Goal: Check status: Check status

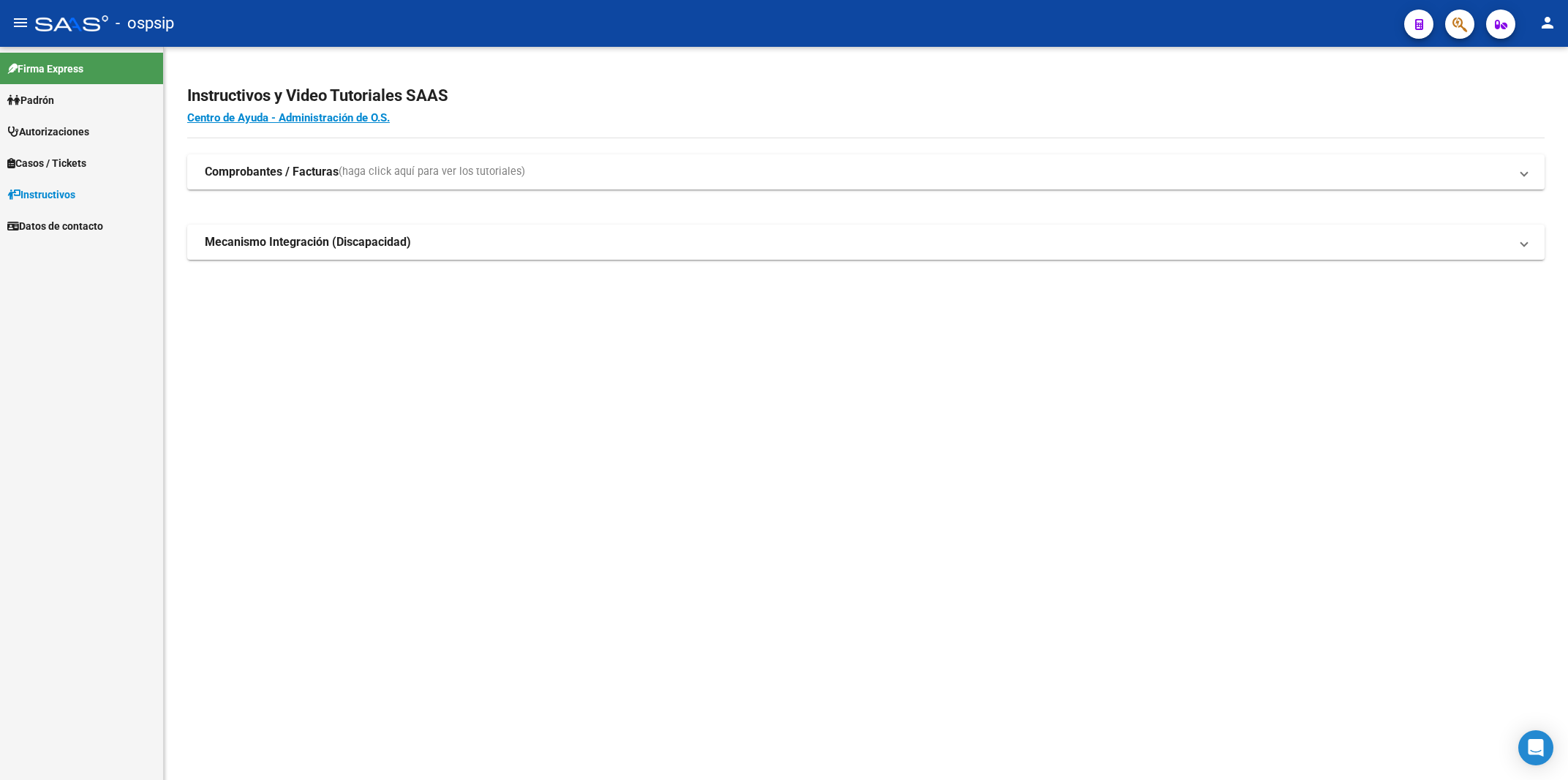
click at [85, 136] on span "Autorizaciones" at bounding box center [48, 132] width 82 height 16
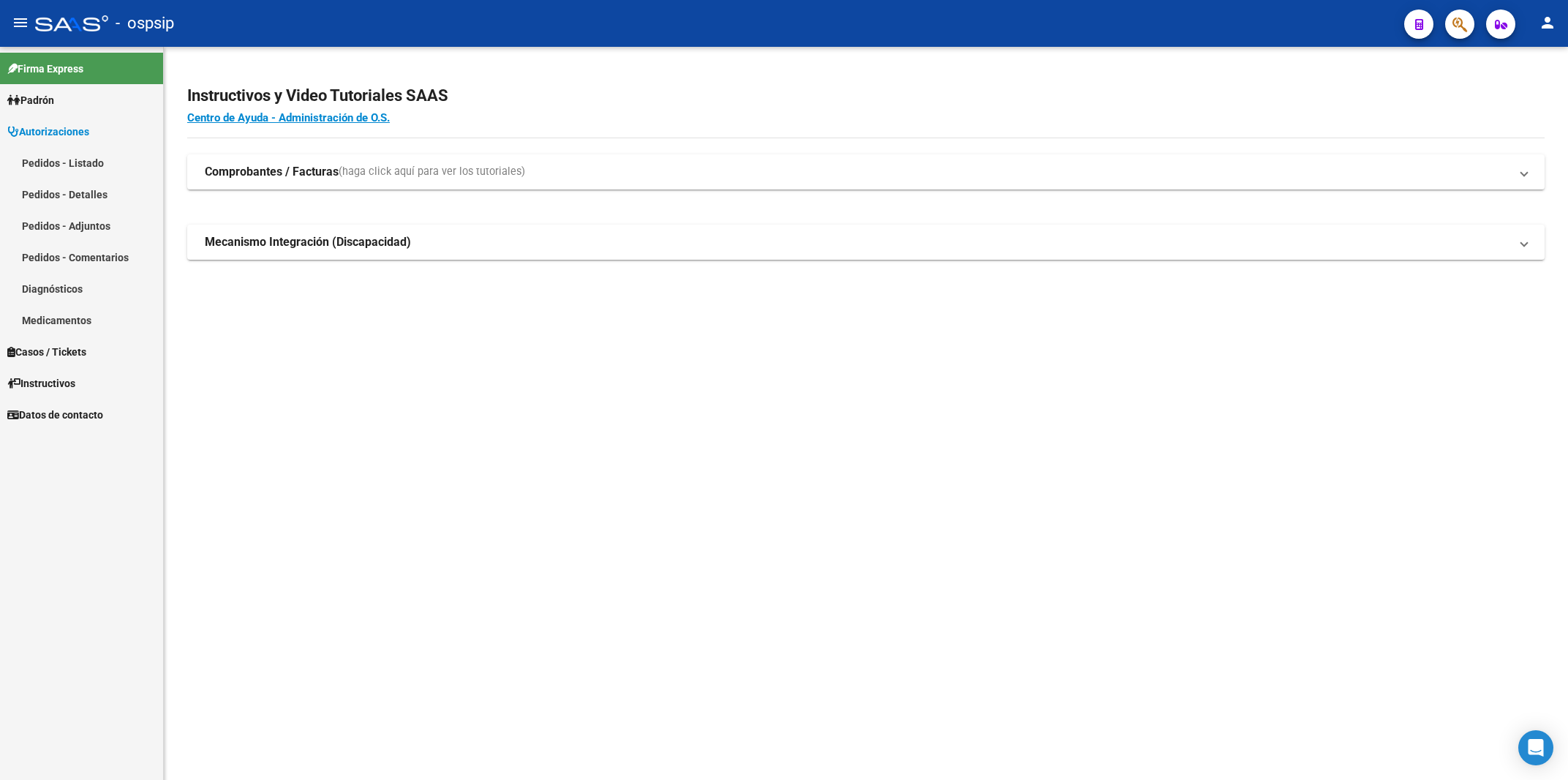
click at [75, 164] on link "Pedidos - Listado" at bounding box center [82, 163] width 163 height 32
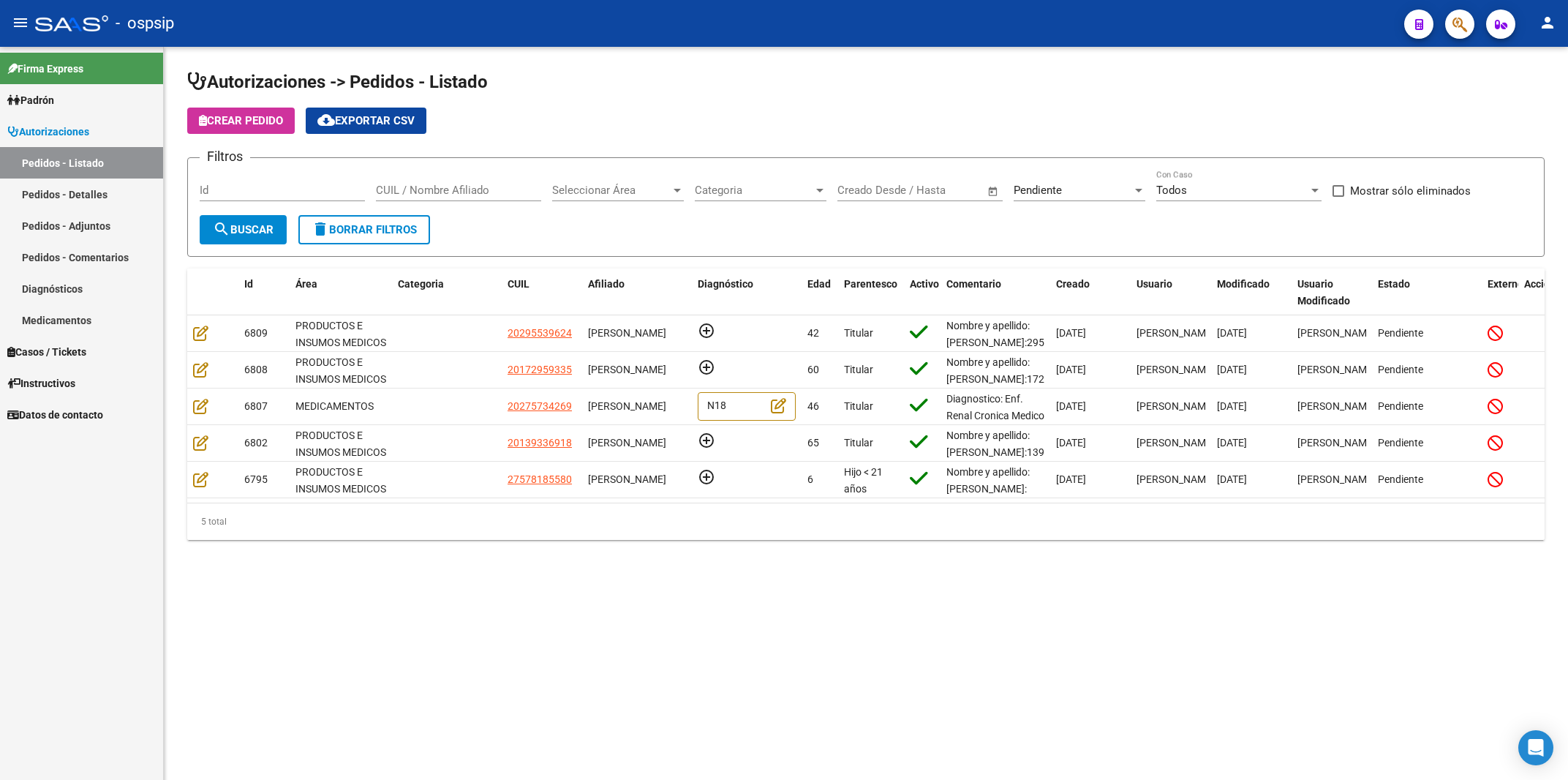
click at [293, 202] on div "Id" at bounding box center [283, 192] width 165 height 45
click at [292, 190] on input "Id" at bounding box center [283, 190] width 165 height 13
type input "6773"
click at [1063, 181] on div "Pendiente Seleccionar Estado" at bounding box center [1080, 186] width 132 height 32
click at [1048, 126] on span "Todos" at bounding box center [1099, 125] width 170 height 33
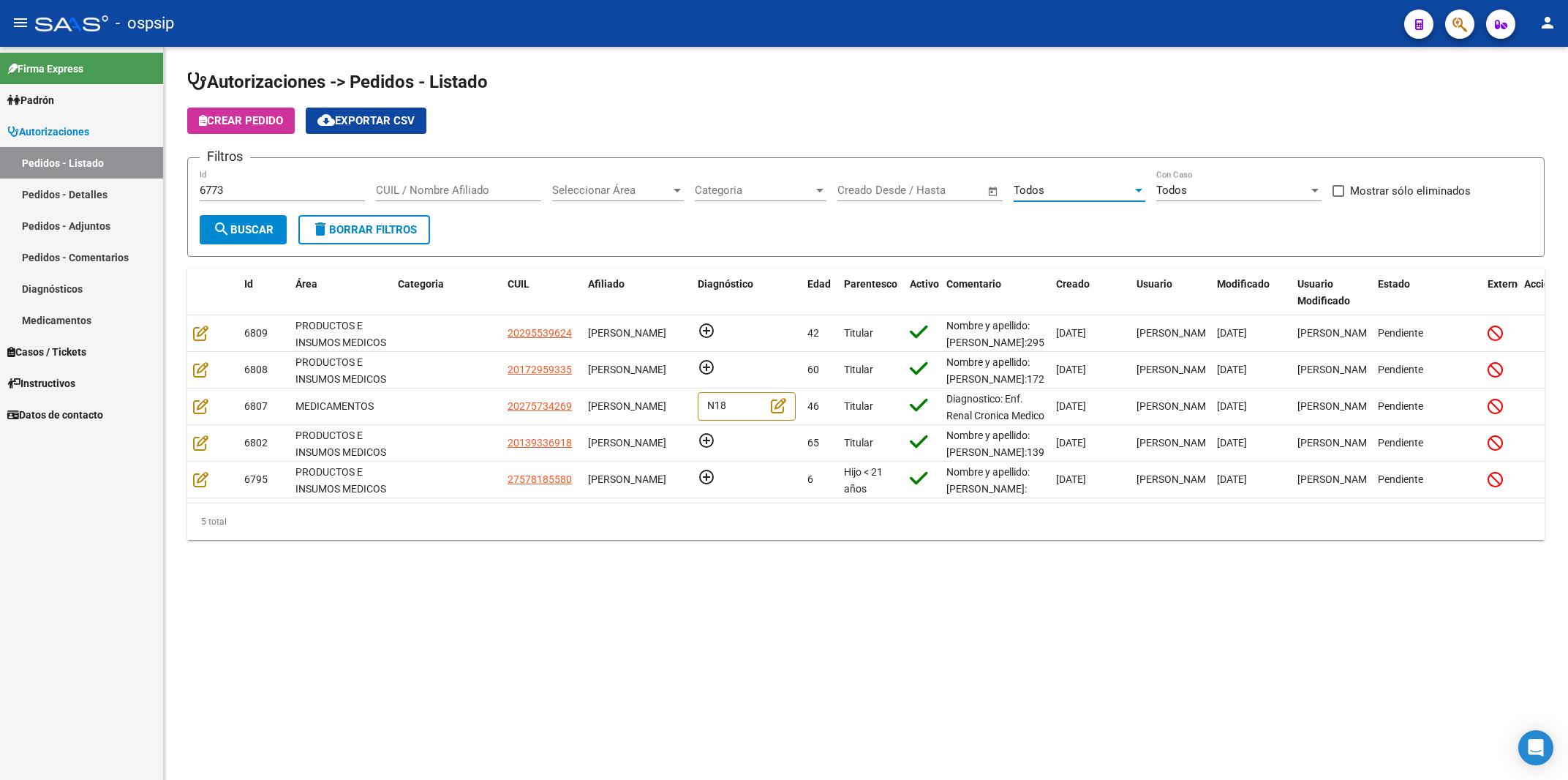
click at [231, 231] on span "search Buscar" at bounding box center [242, 230] width 61 height 13
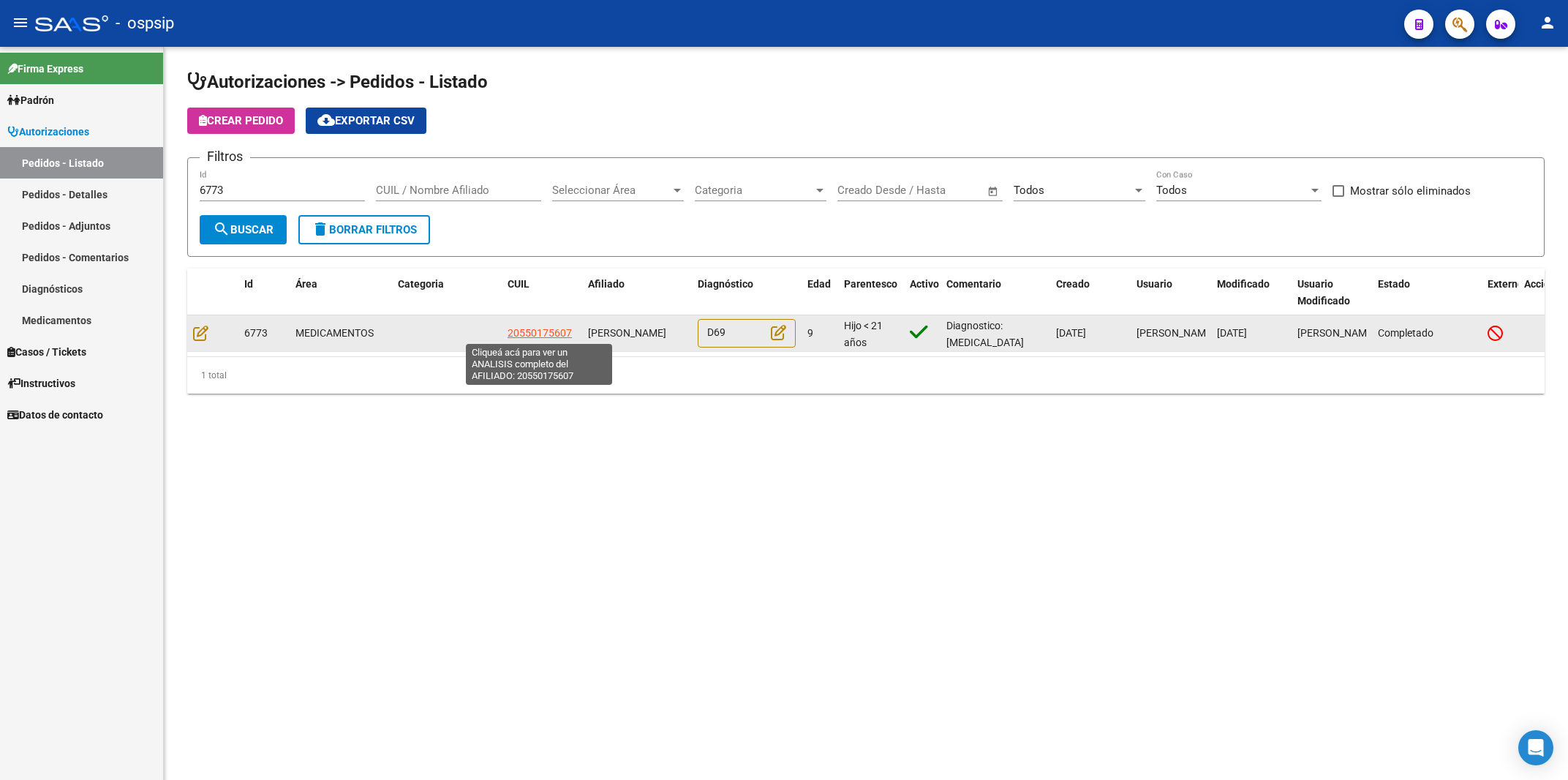
click at [546, 332] on span "20550175607" at bounding box center [539, 333] width 64 height 12
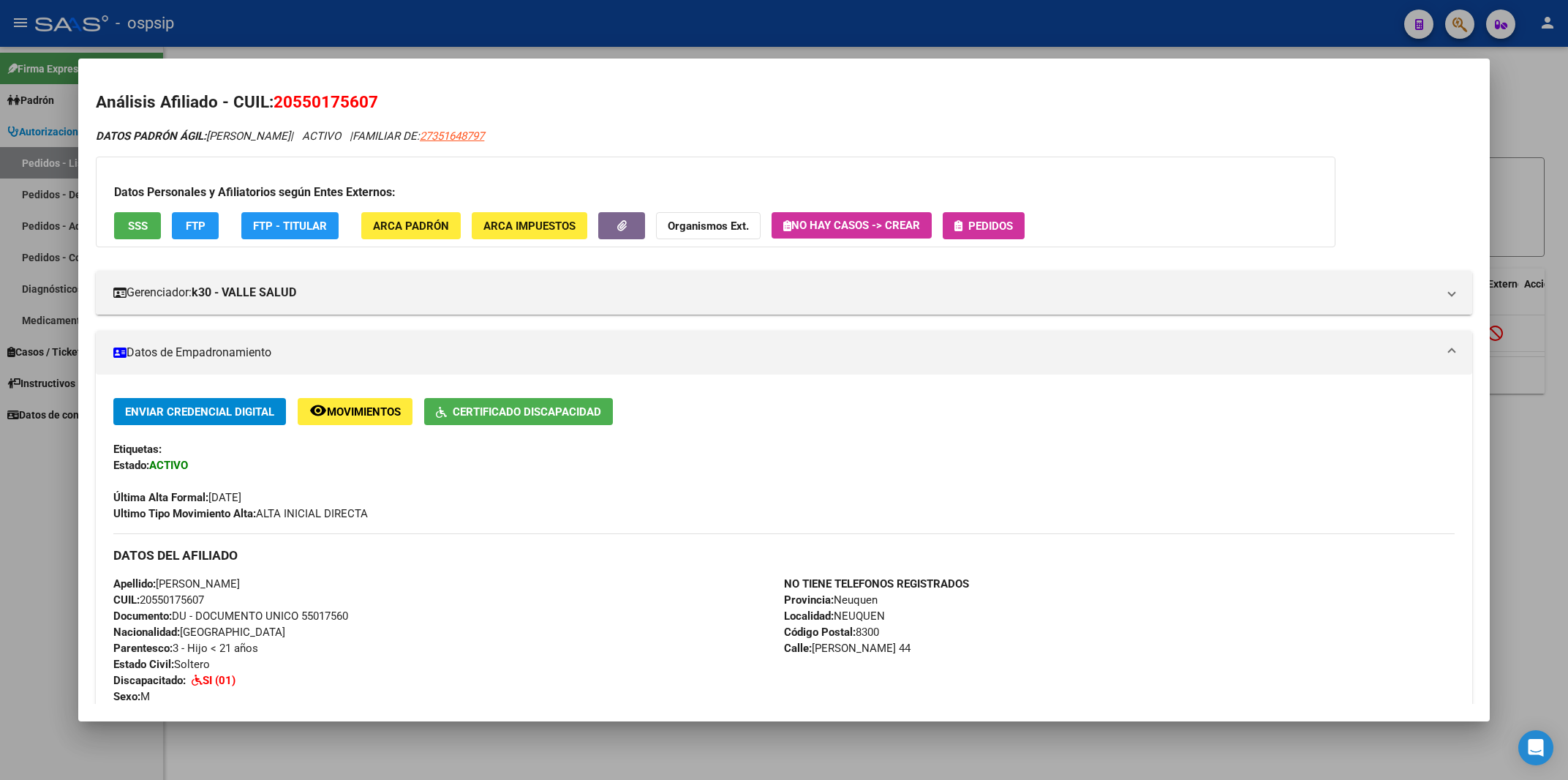
click at [1013, 225] on span "Pedidos" at bounding box center [990, 226] width 44 height 13
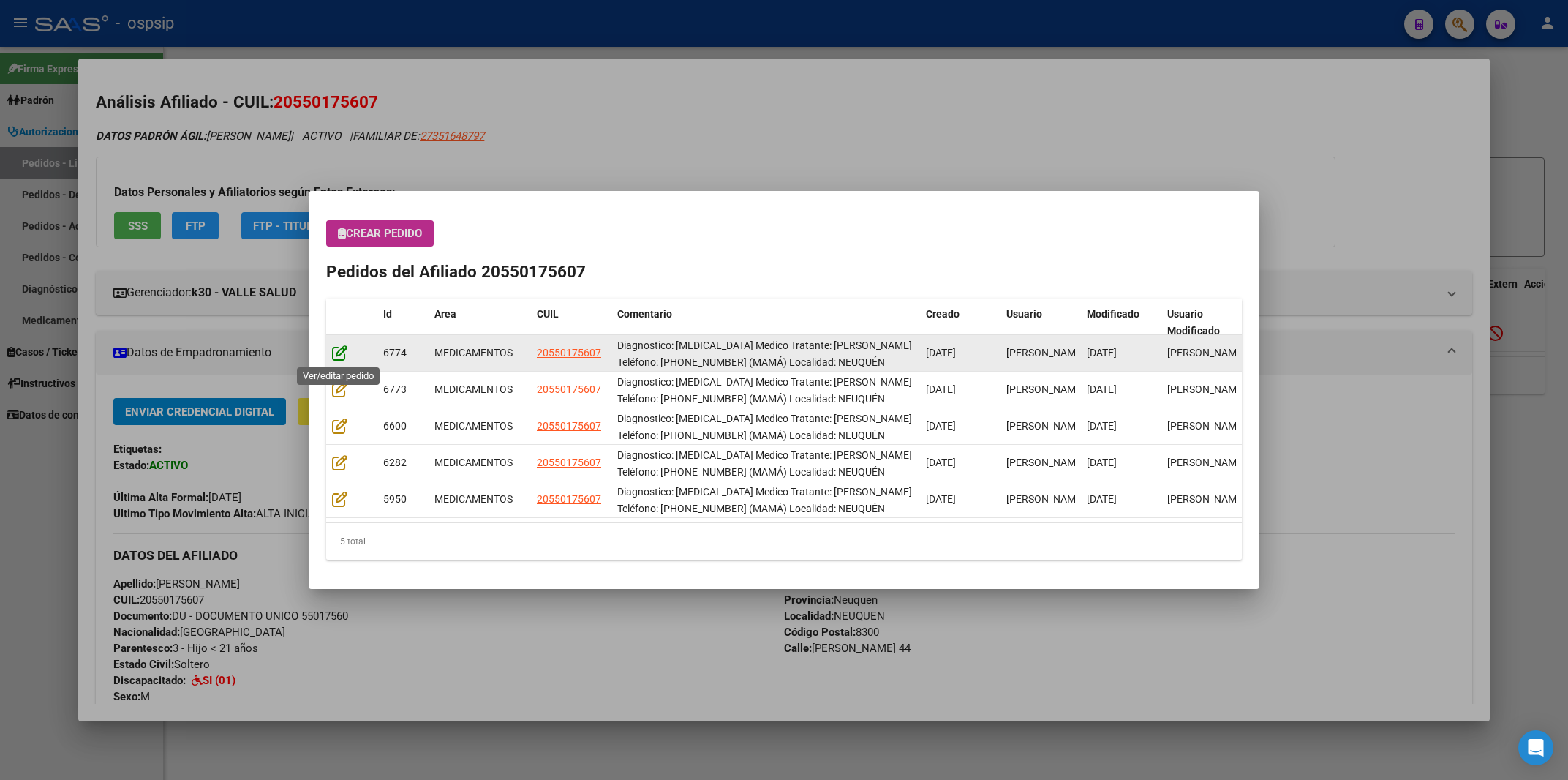
click at [346, 354] on icon at bounding box center [339, 352] width 15 height 16
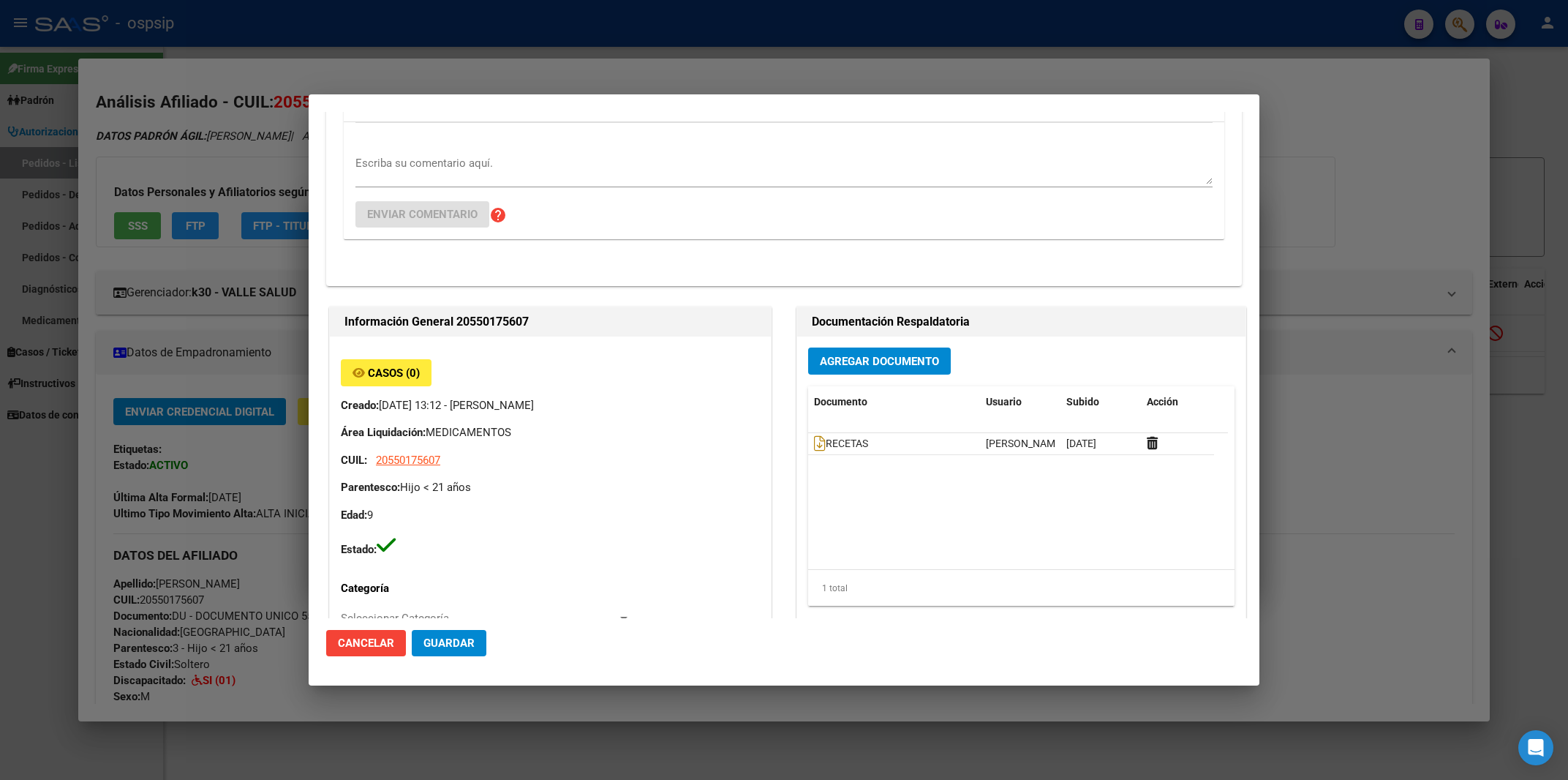
scroll to position [235, 0]
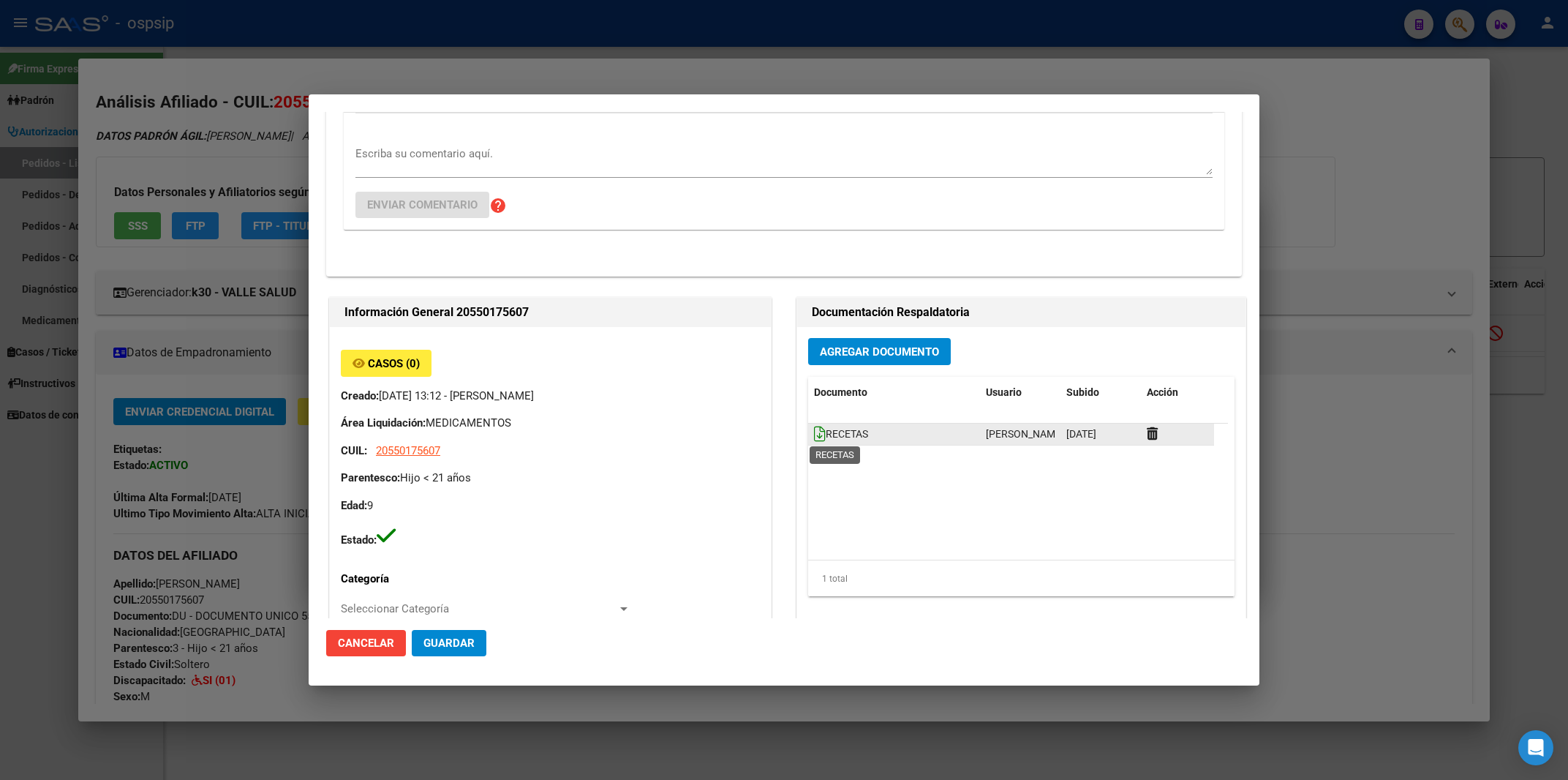
click at [817, 433] on icon at bounding box center [820, 434] width 12 height 16
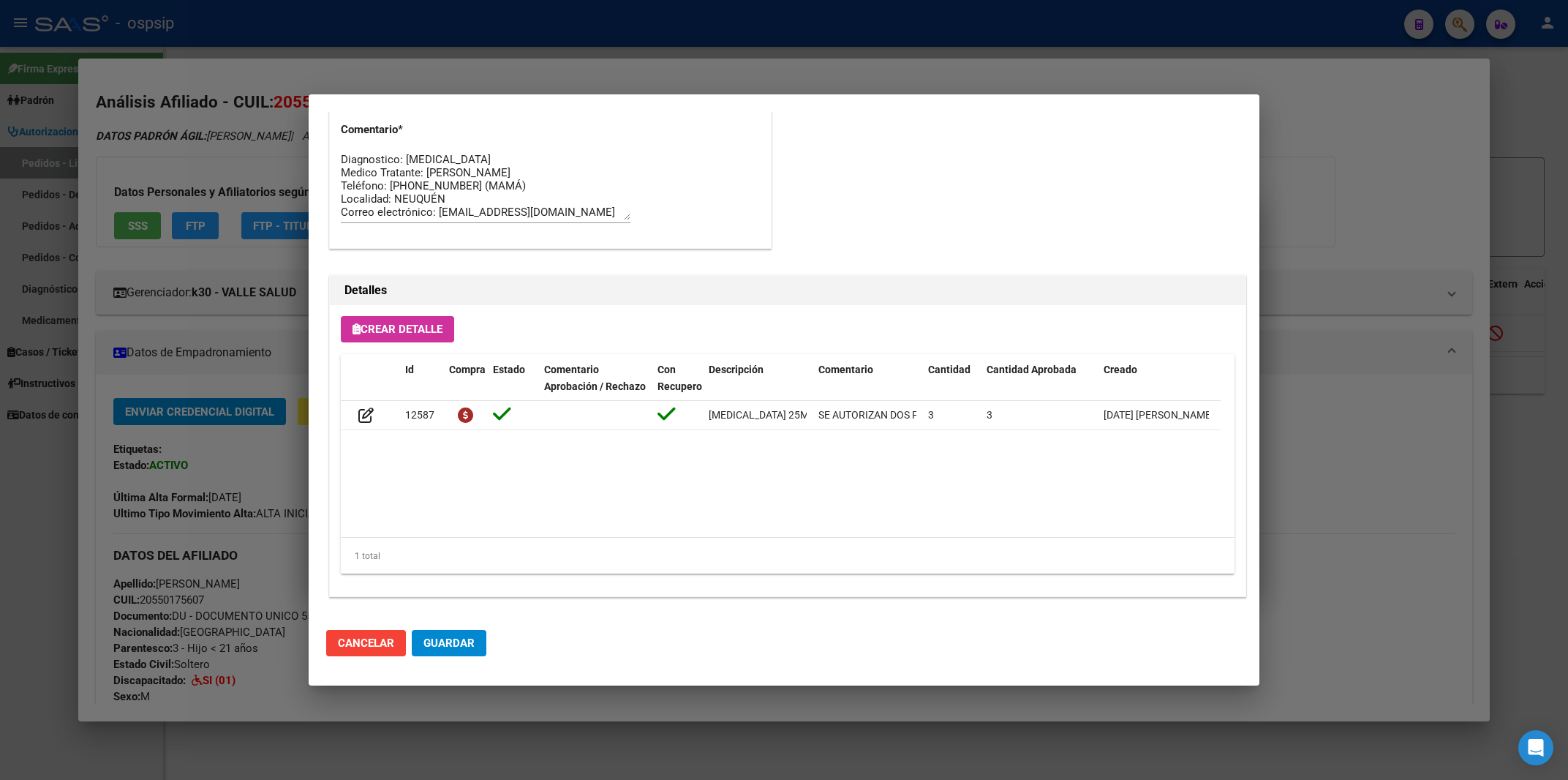
scroll to position [1205, 0]
click at [815, 72] on div at bounding box center [784, 390] width 1568 height 780
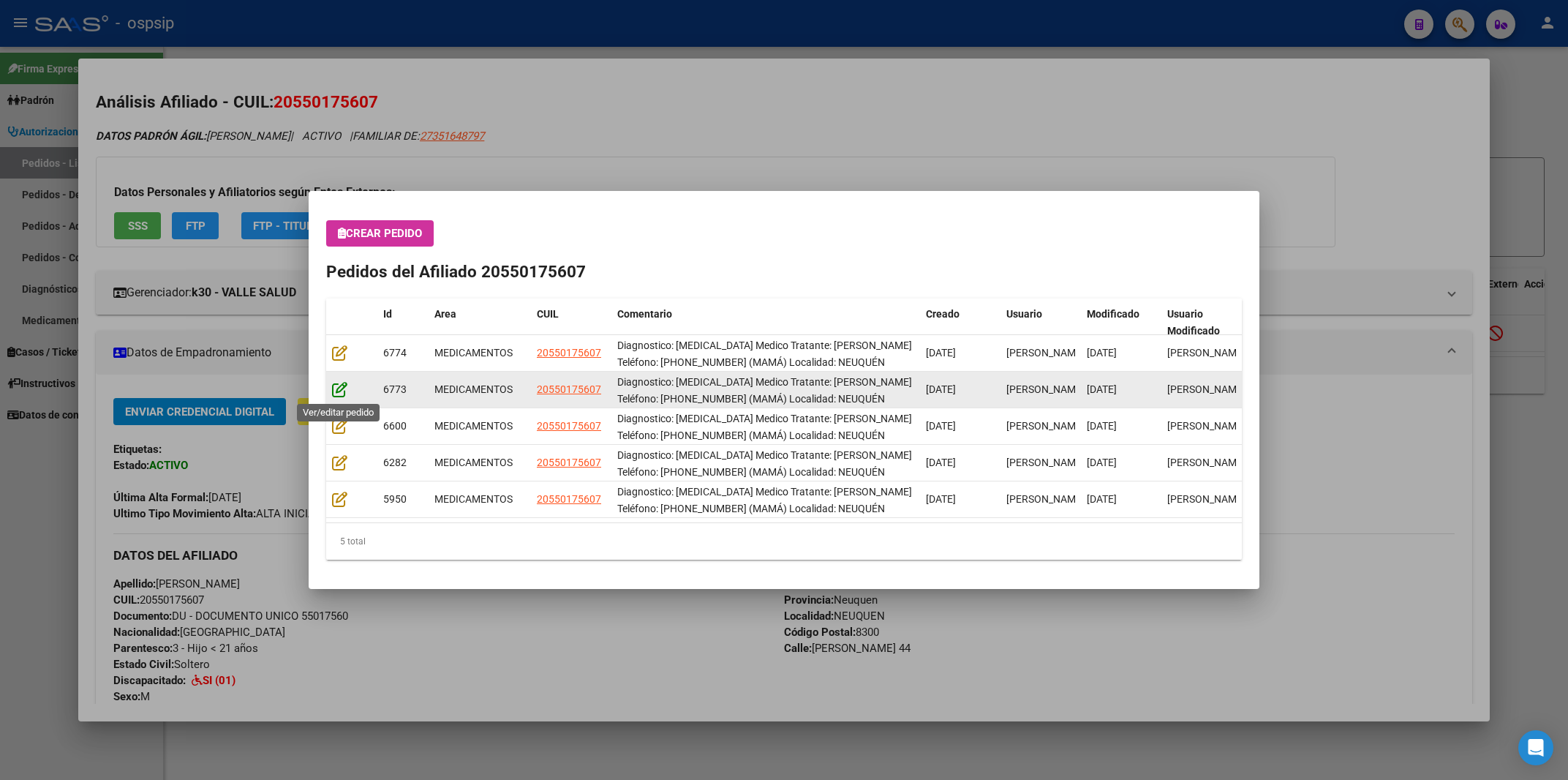
click at [341, 390] on icon at bounding box center [339, 389] width 15 height 16
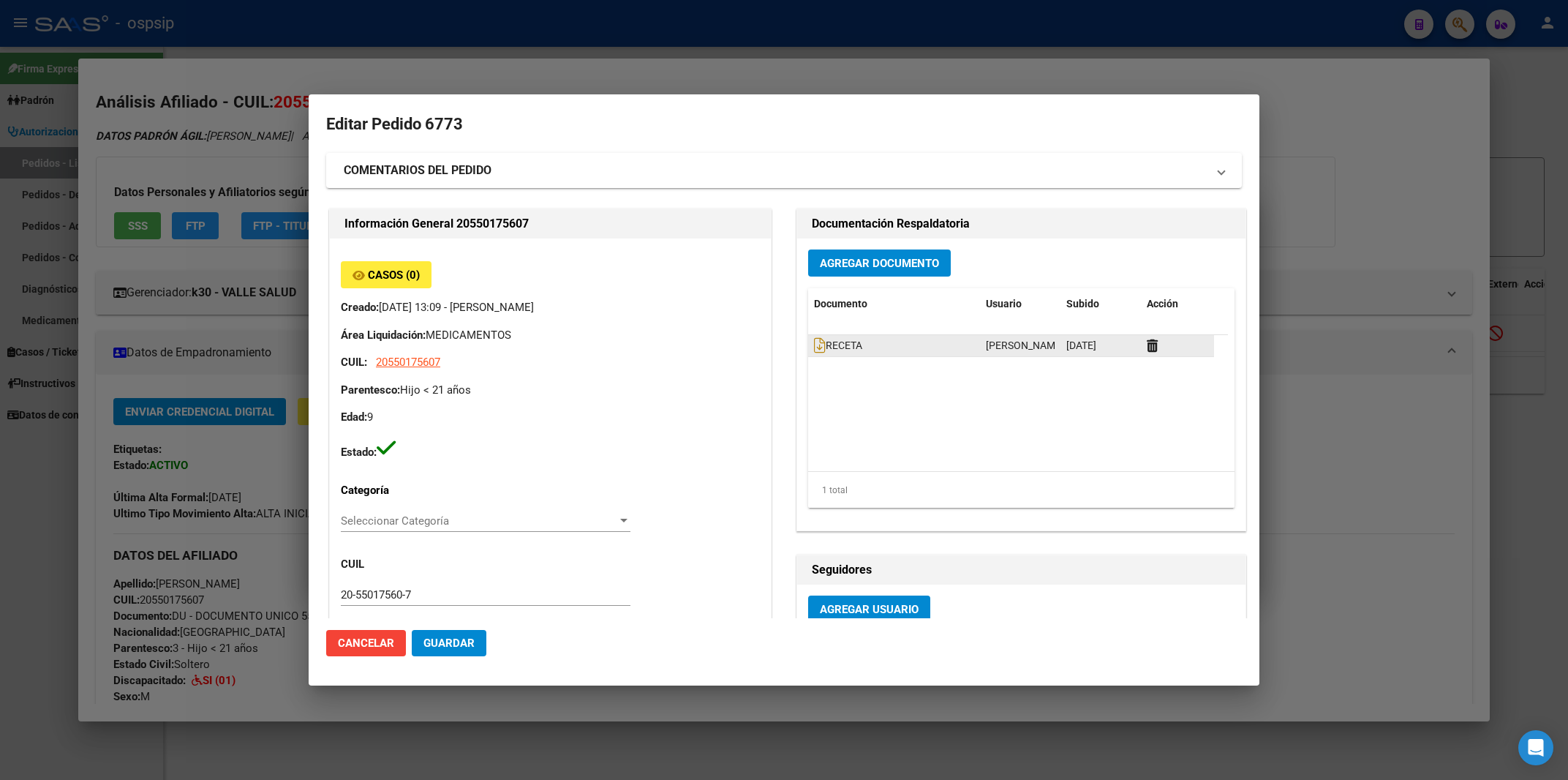
click at [818, 344] on span "RECETA" at bounding box center [838, 345] width 48 height 12
click at [818, 346] on icon at bounding box center [820, 345] width 12 height 16
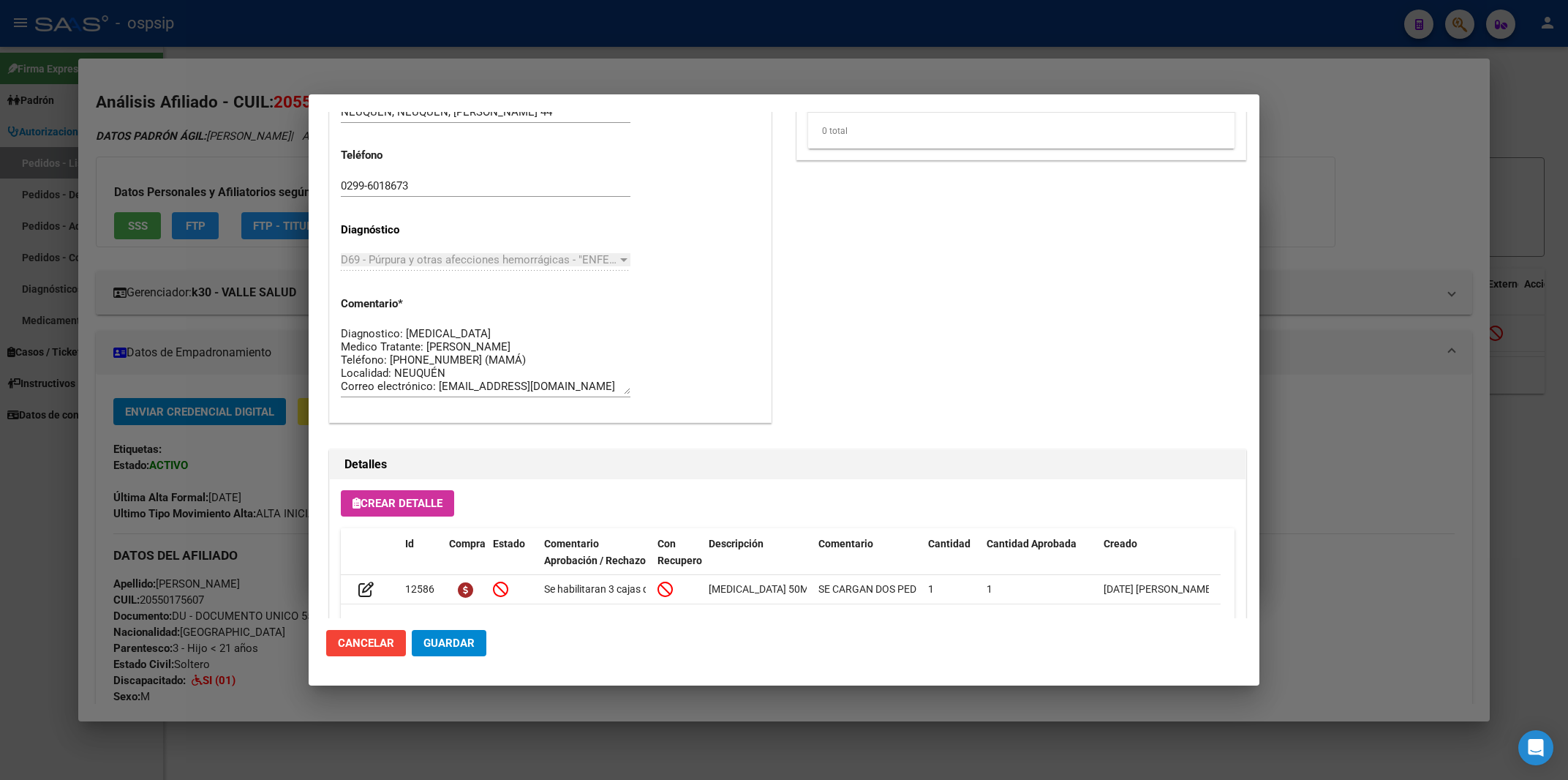
scroll to position [881, 0]
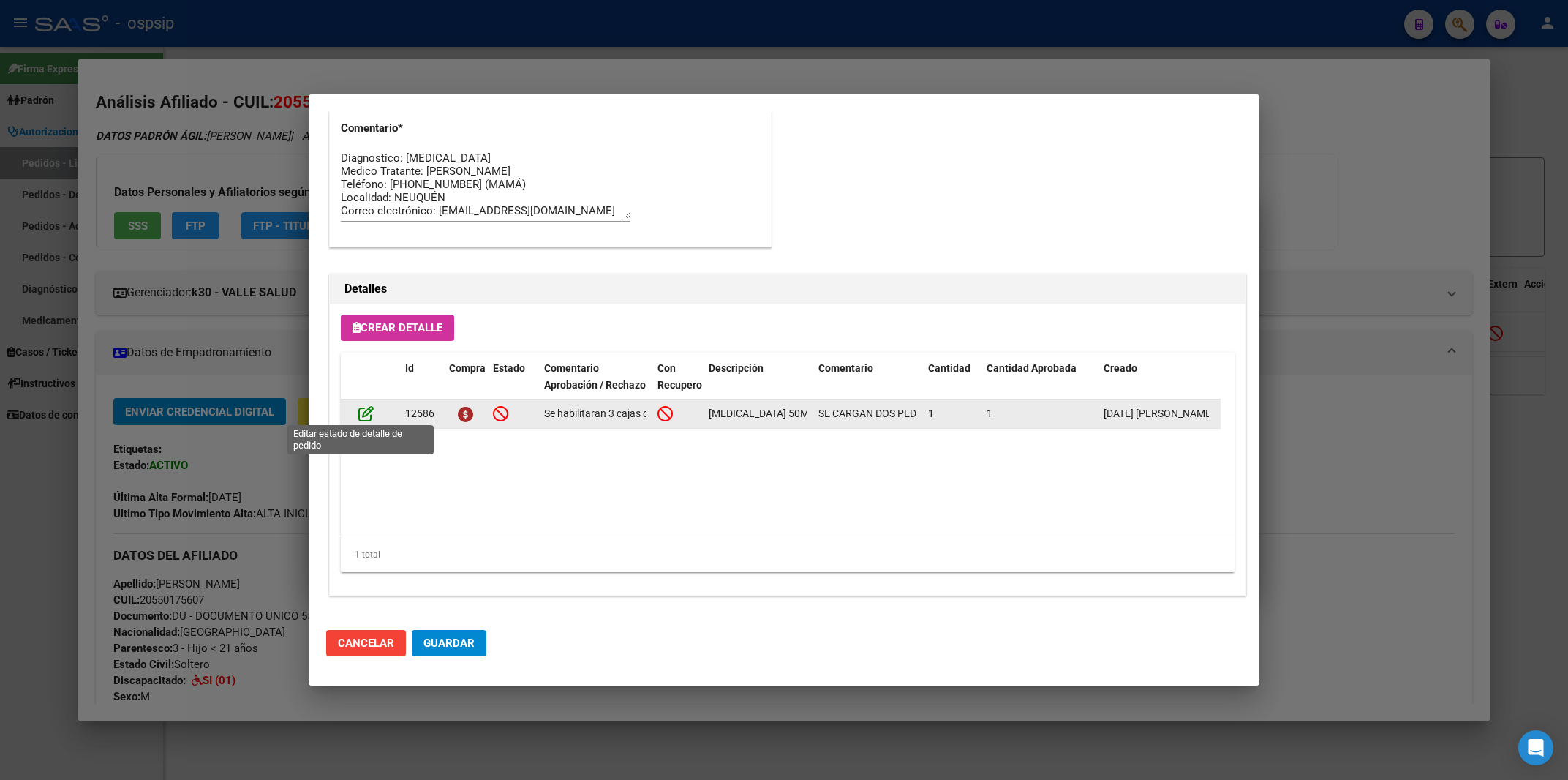
click at [368, 408] on icon at bounding box center [366, 414] width 15 height 16
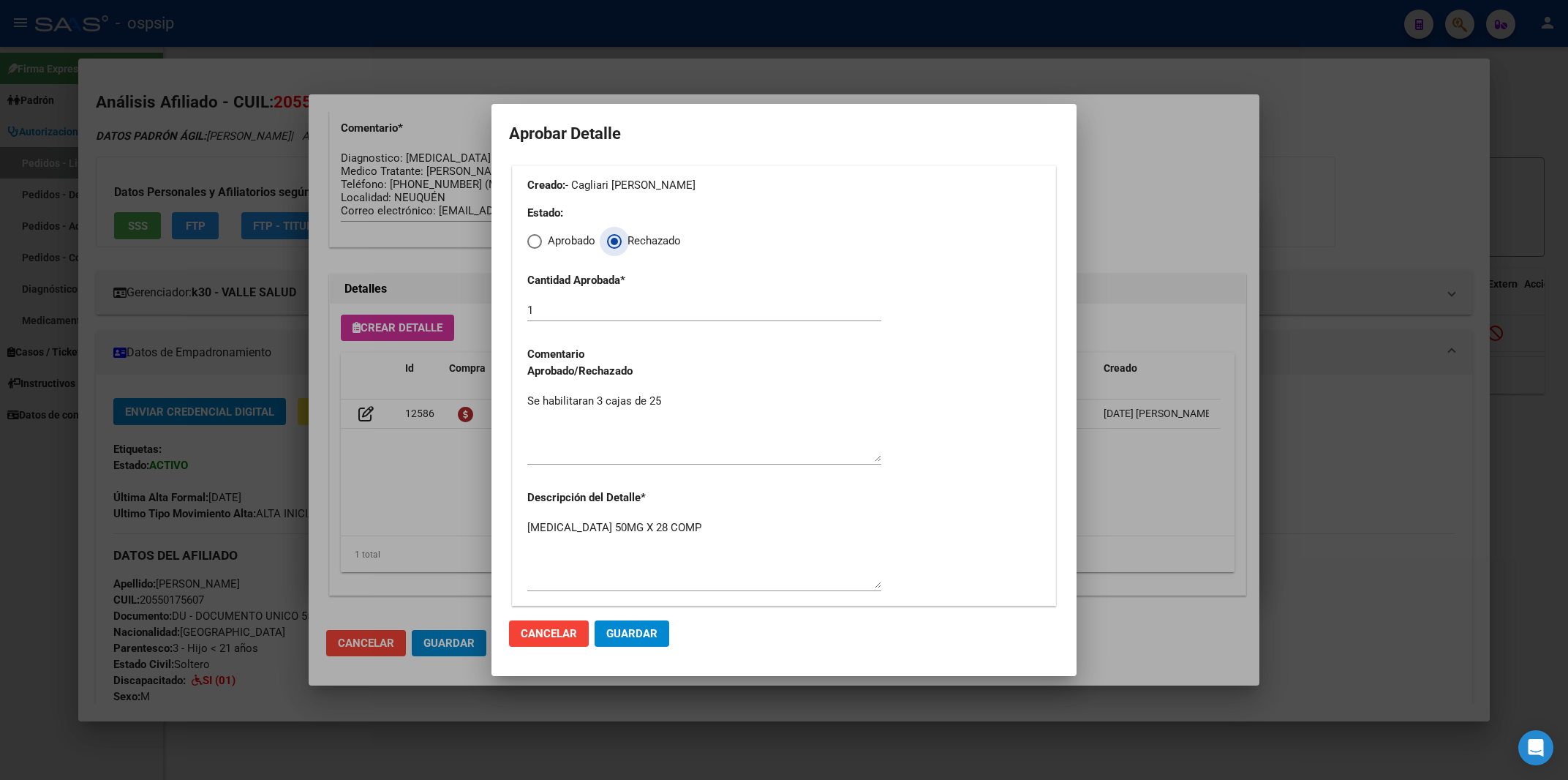
click at [531, 238] on span "Elija una opción" at bounding box center [535, 241] width 14 height 14
click at [531, 238] on input "Aprobado" at bounding box center [535, 241] width 14 height 14
radio input "true"
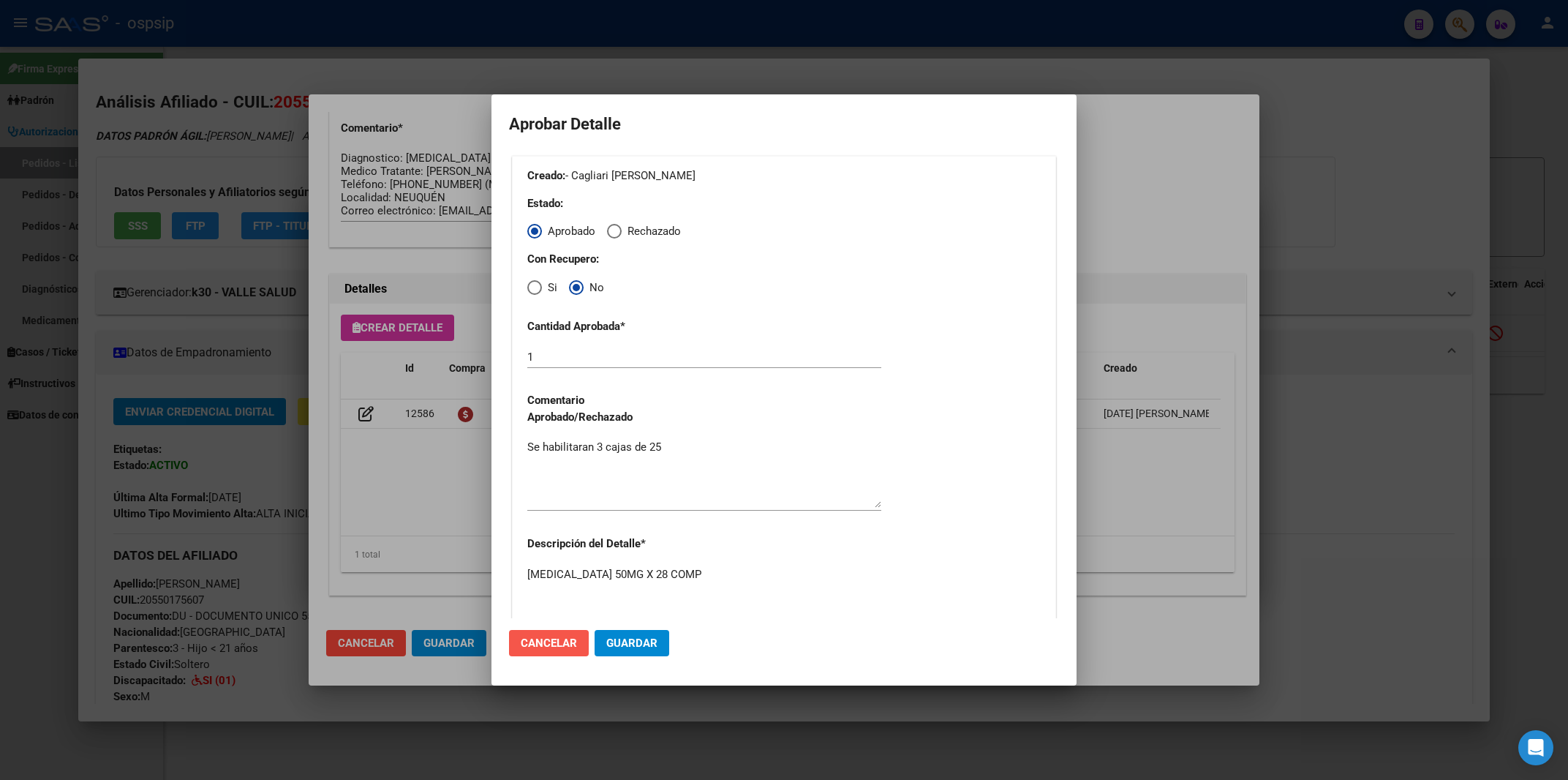
click at [549, 649] on span "Cancelar" at bounding box center [549, 643] width 57 height 13
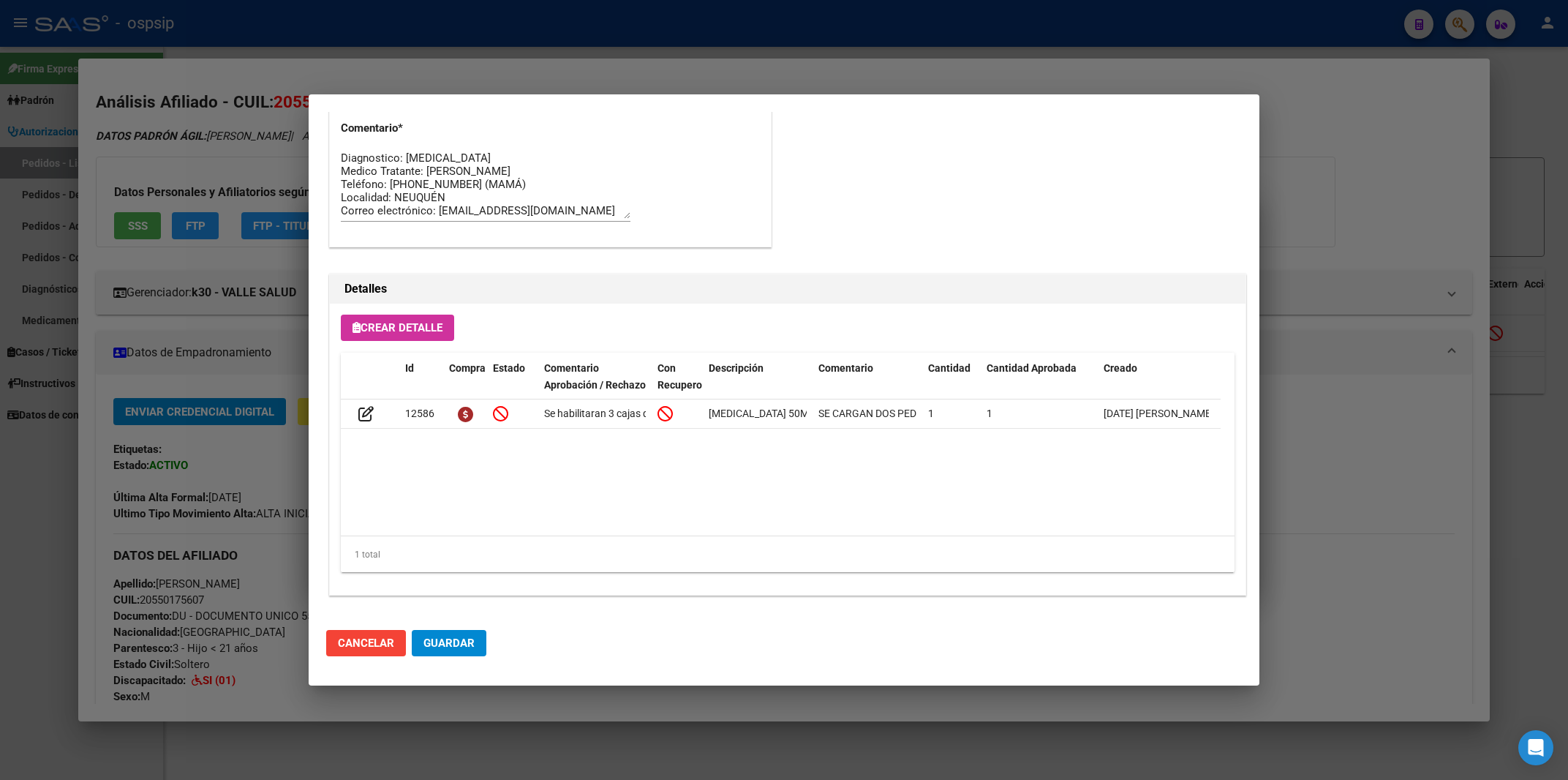
click at [1373, 139] on div at bounding box center [784, 390] width 1568 height 780
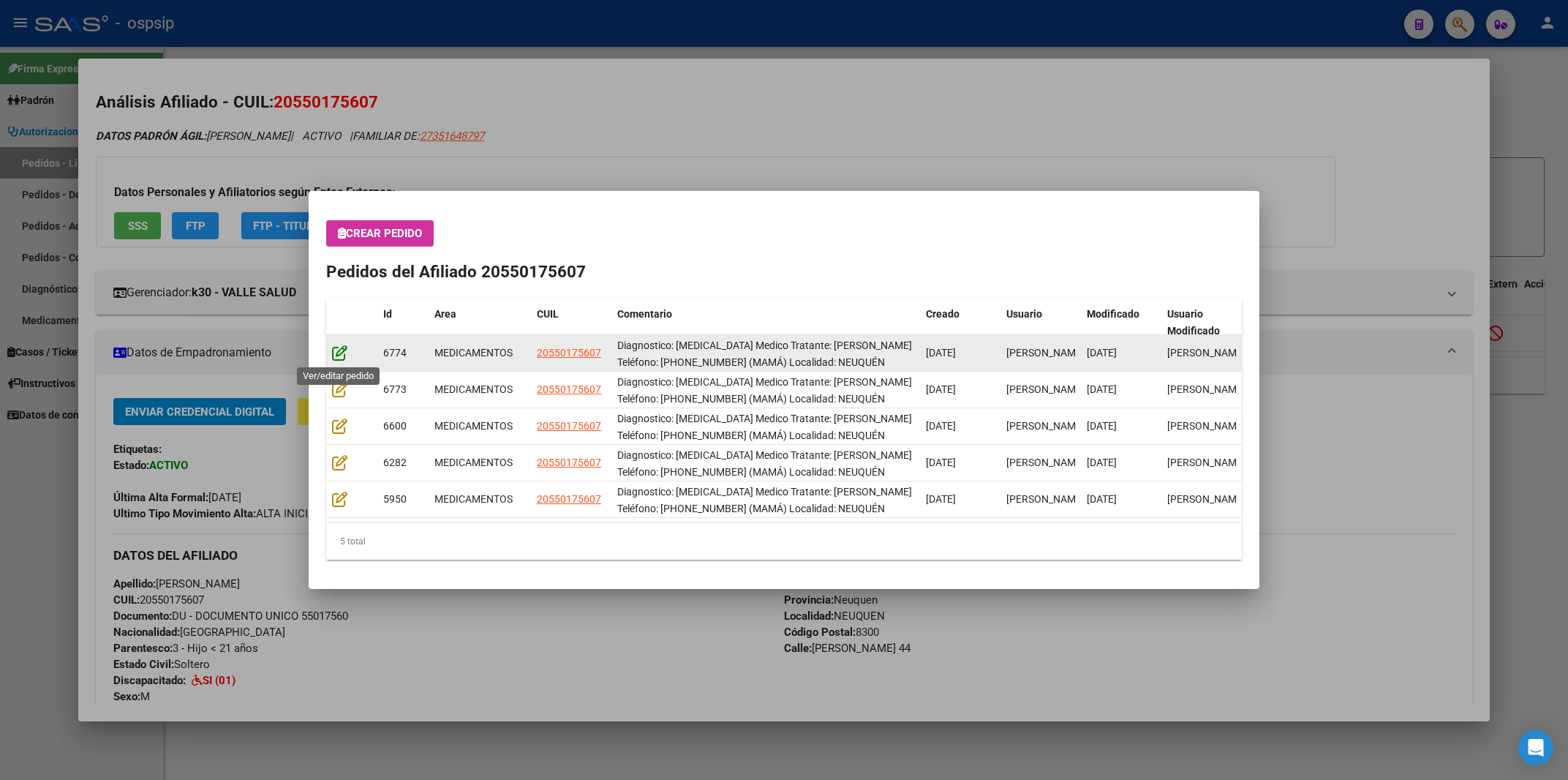
click at [341, 351] on icon at bounding box center [339, 352] width 15 height 16
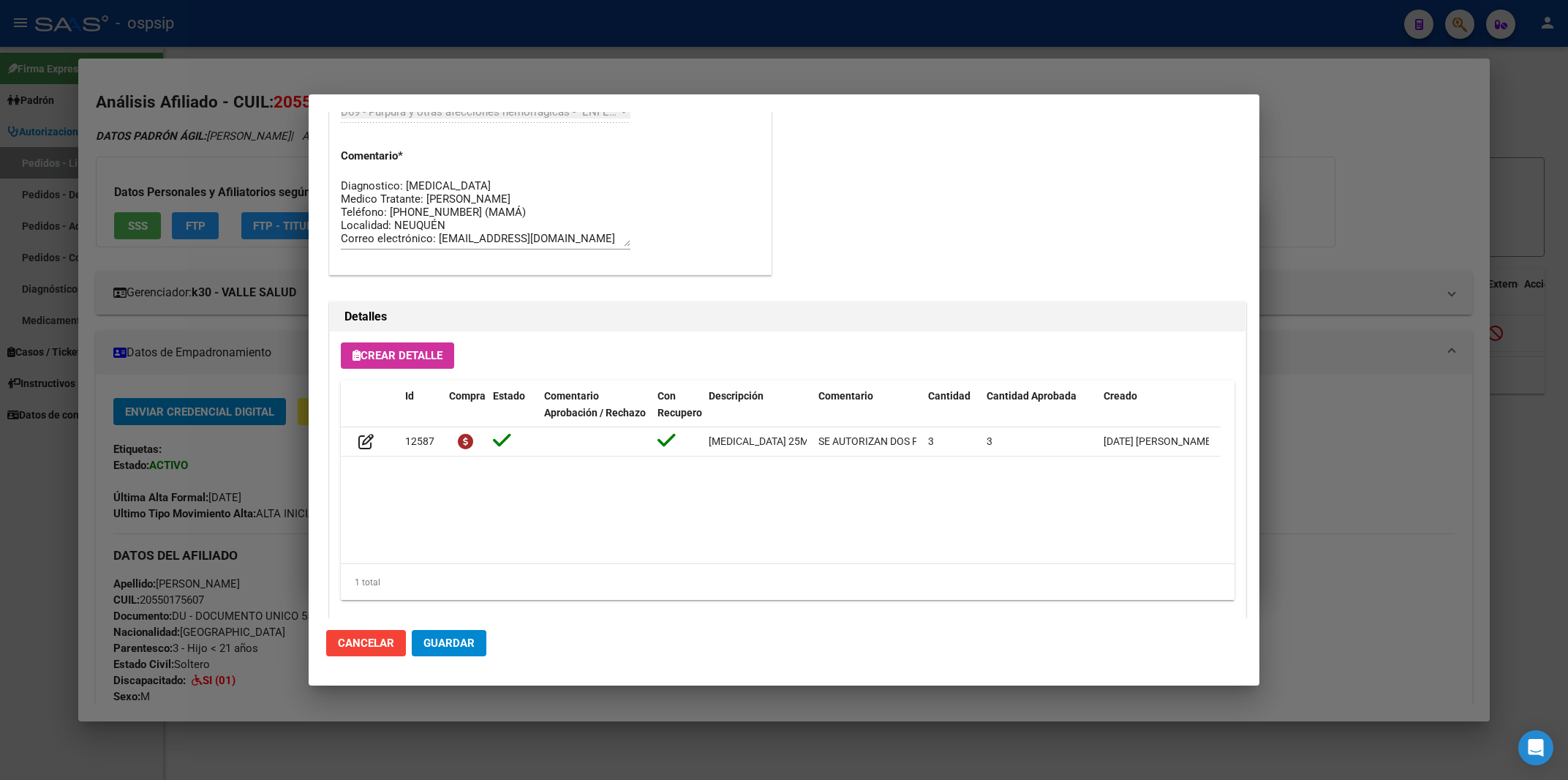
scroll to position [1205, 0]
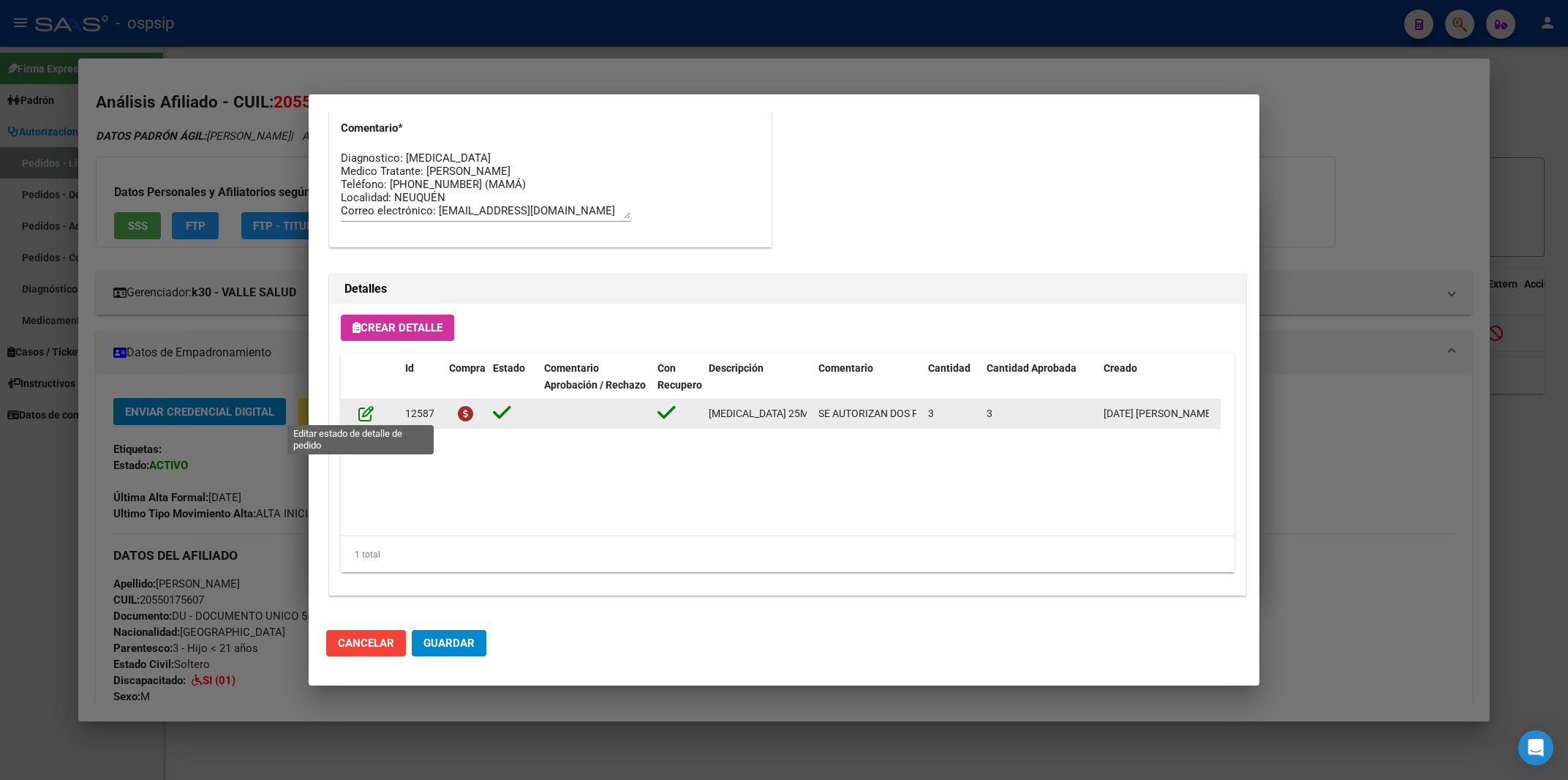
click at [364, 412] on icon at bounding box center [366, 414] width 15 height 16
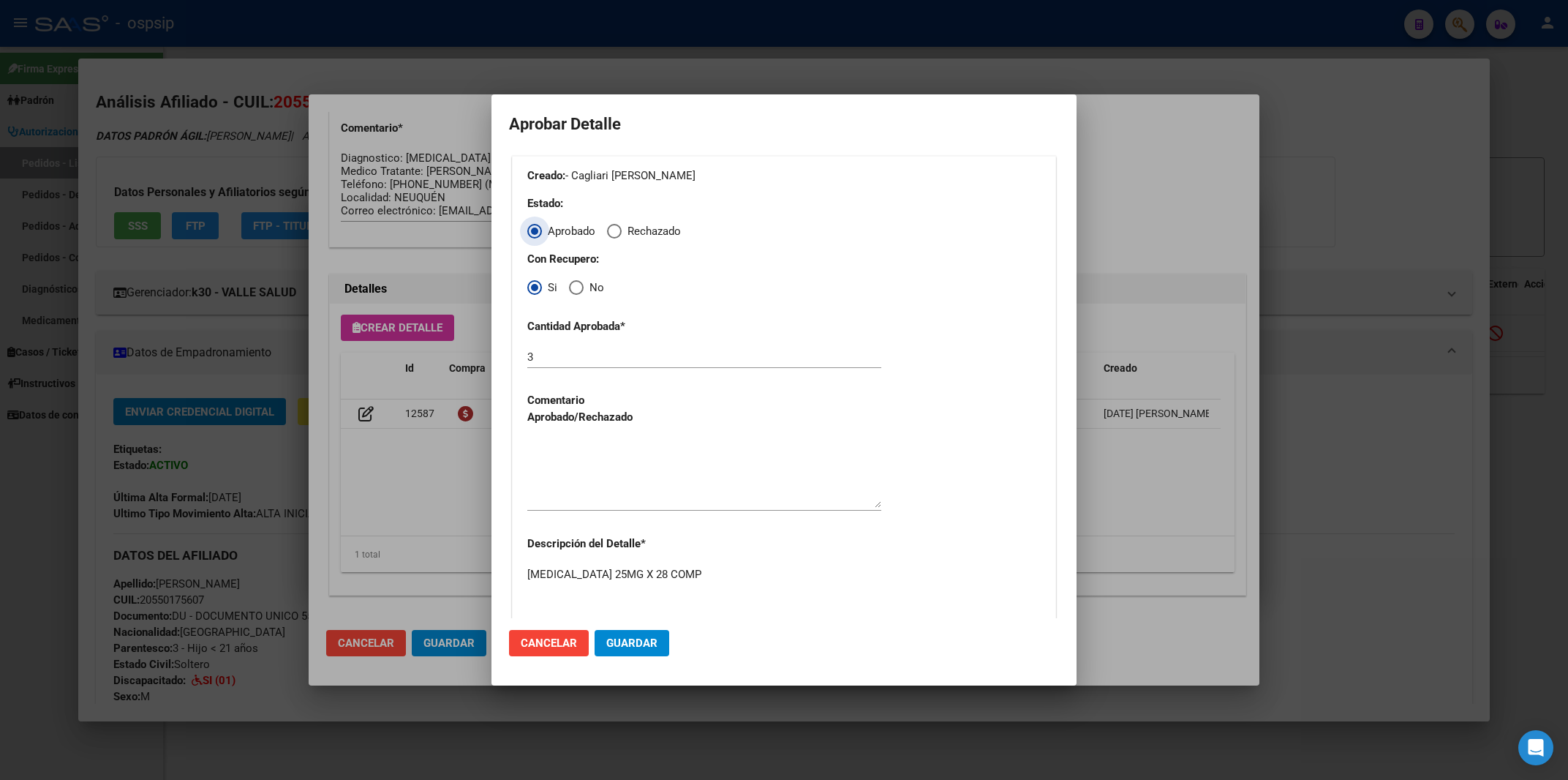
click at [544, 354] on input "3" at bounding box center [705, 357] width 354 height 13
click at [560, 647] on span "Cancelar" at bounding box center [549, 643] width 57 height 13
